Goal: Task Accomplishment & Management: Manage account settings

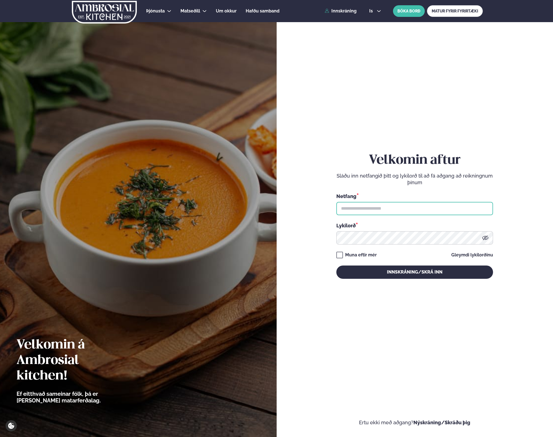
click at [365, 210] on input "text" at bounding box center [414, 208] width 157 height 13
click at [472, 209] on input "text" at bounding box center [414, 208] width 157 height 13
type input "**********"
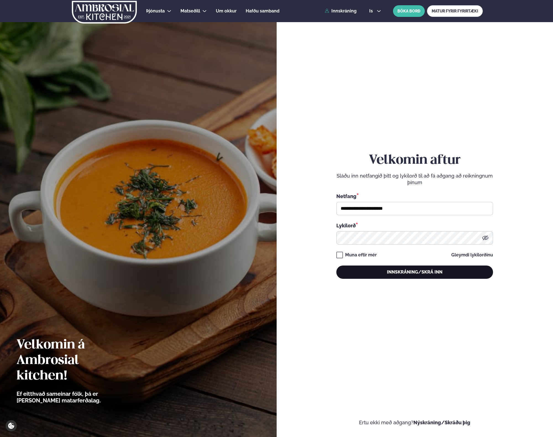
click at [384, 276] on button "Innskráning/Skrá inn" at bounding box center [414, 271] width 157 height 13
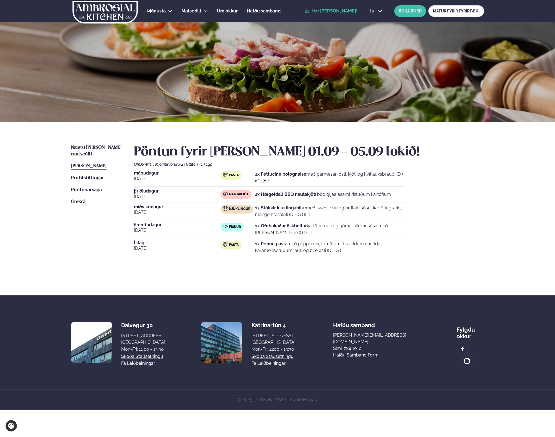
click at [281, 245] on strong "1x Penne pasta" at bounding box center [271, 243] width 32 height 5
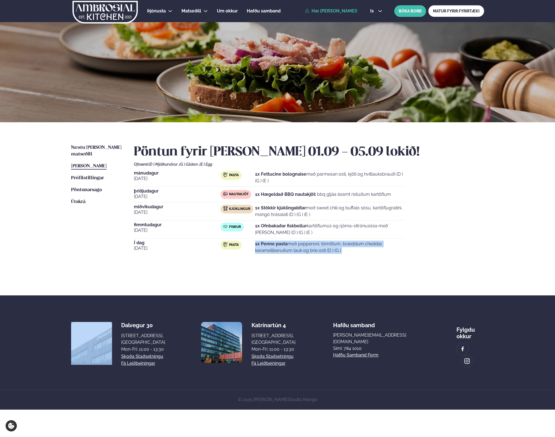
click at [281, 245] on strong "1x Penne pasta" at bounding box center [271, 243] width 32 height 5
click at [403, 267] on div "Pöntun fyrir [PERSON_NAME] 01.09 - 05.09 lokið! Ofnæmi: (D ) Mjólkurvörur , (G …" at bounding box center [309, 209] width 350 height 131
